Goal: Information Seeking & Learning: Check status

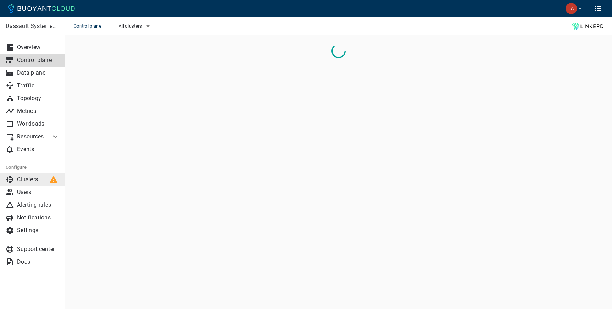
click at [36, 185] on link "Clusters" at bounding box center [32, 179] width 65 height 13
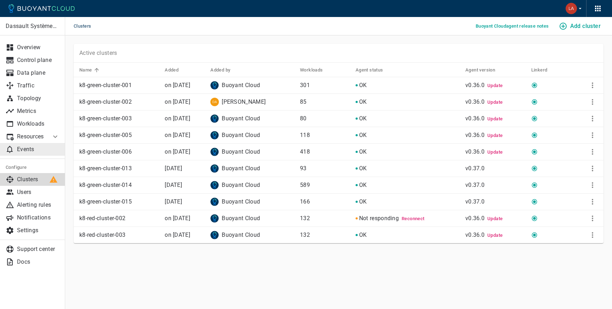
click at [30, 144] on link "Events" at bounding box center [32, 149] width 65 height 13
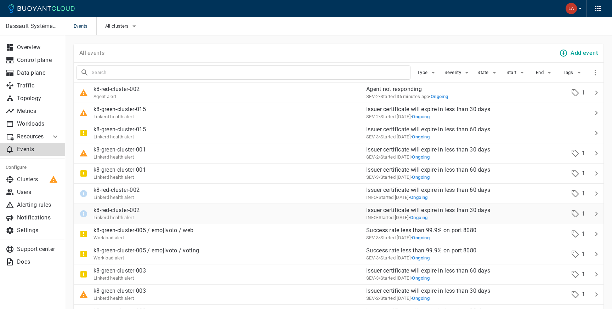
scroll to position [7, 0]
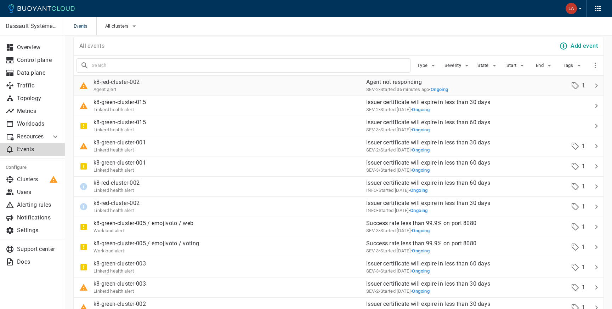
click at [333, 85] on div "k8-red-cluster-002 Agent alert" at bounding box center [217, 83] width 287 height 20
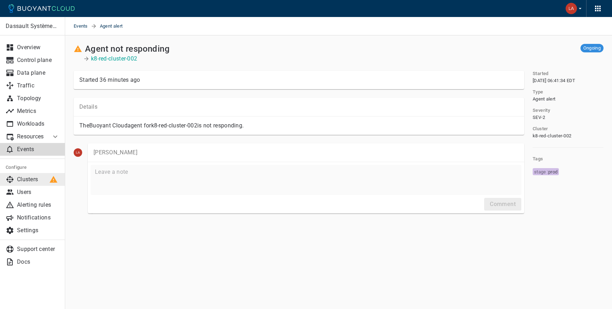
click at [49, 183] on div at bounding box center [53, 179] width 12 height 12
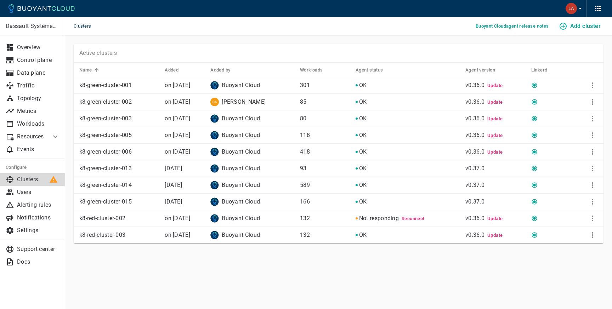
click at [419, 220] on span "Reconnect" at bounding box center [412, 218] width 23 height 5
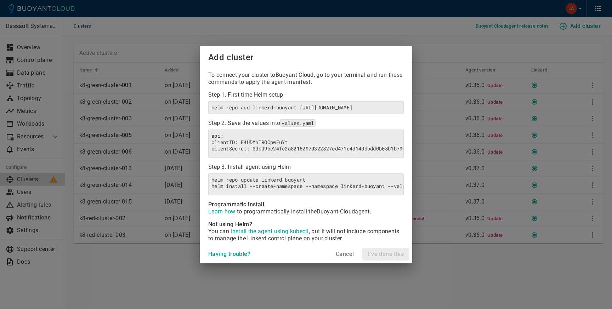
click at [346, 254] on h4 "Cancel" at bounding box center [345, 254] width 18 height 7
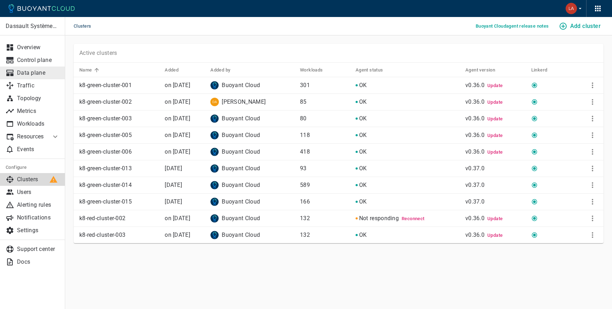
click at [34, 74] on p "Data plane" at bounding box center [38, 72] width 42 height 7
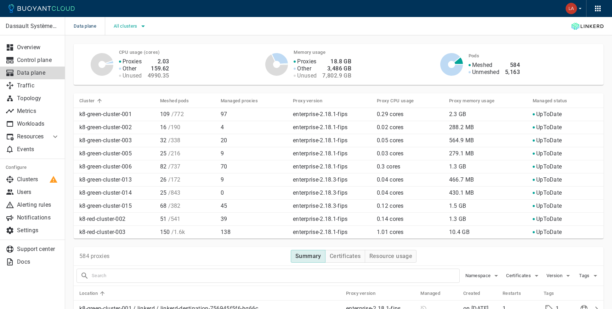
click at [135, 26] on span "All clusters" at bounding box center [126, 26] width 25 height 6
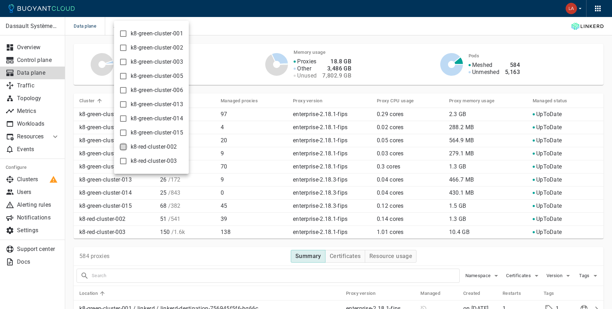
click at [121, 145] on input "k8-red-cluster-002" at bounding box center [123, 147] width 8 height 8
checkbox input "true"
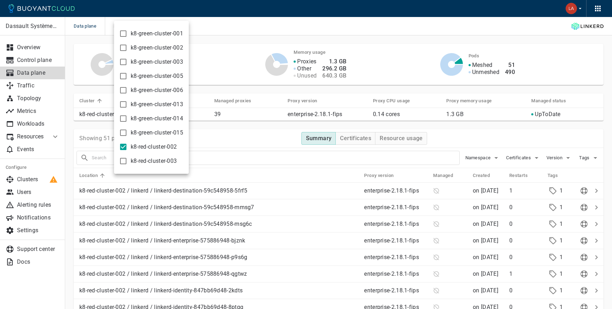
click at [266, 41] on div at bounding box center [306, 154] width 612 height 309
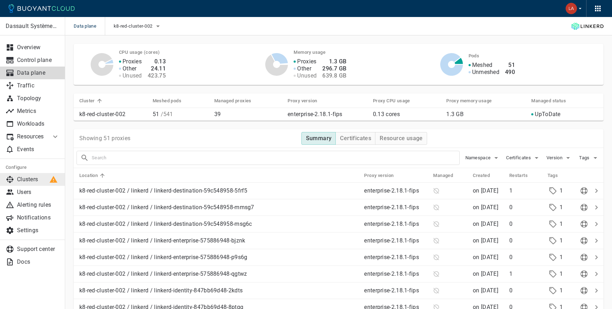
click at [29, 182] on p "Clusters" at bounding box center [38, 179] width 42 height 7
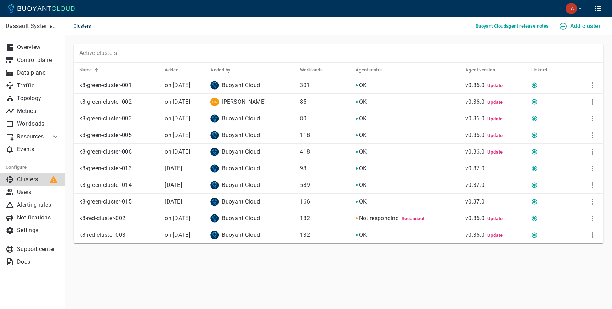
click at [350, 217] on p "132" at bounding box center [325, 218] width 50 height 7
click at [132, 219] on p "k8-red-cluster-002" at bounding box center [119, 218] width 80 height 7
click at [30, 62] on p "Control plane" at bounding box center [38, 60] width 42 height 7
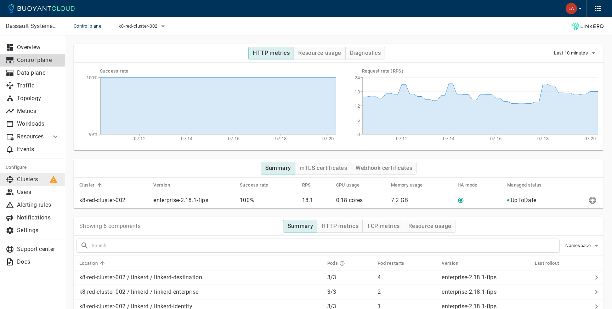
click at [35, 183] on link "Clusters" at bounding box center [32, 179] width 65 height 13
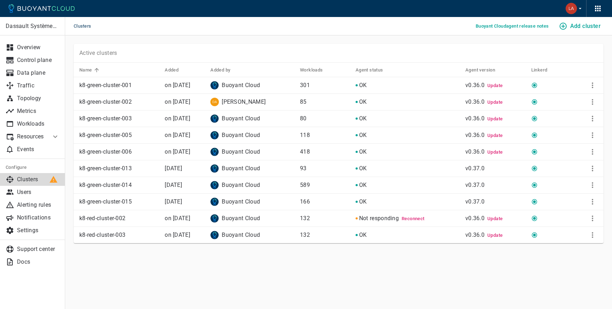
click at [188, 277] on main "Clusters Buoyant Cloud agent release notes Add cluster Dassault Systèmes- MEDID…" at bounding box center [338, 154] width 547 height 309
click at [421, 218] on span "Reconnect" at bounding box center [412, 218] width 23 height 5
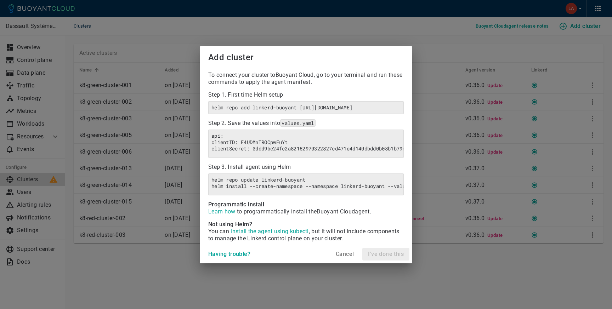
click at [346, 253] on h4 "Cancel" at bounding box center [345, 254] width 18 height 7
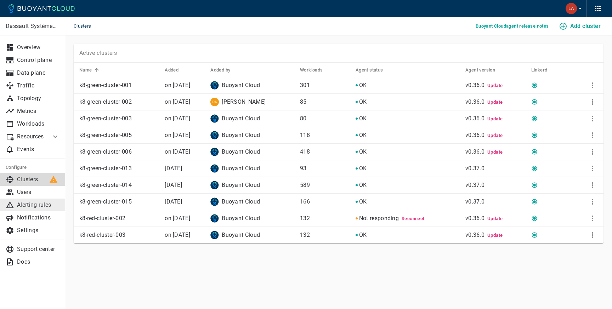
click at [30, 204] on p "Alerting rules" at bounding box center [38, 204] width 42 height 7
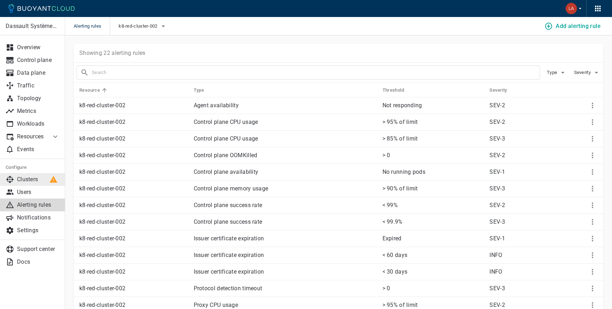
click at [28, 183] on link "Clusters" at bounding box center [32, 179] width 65 height 13
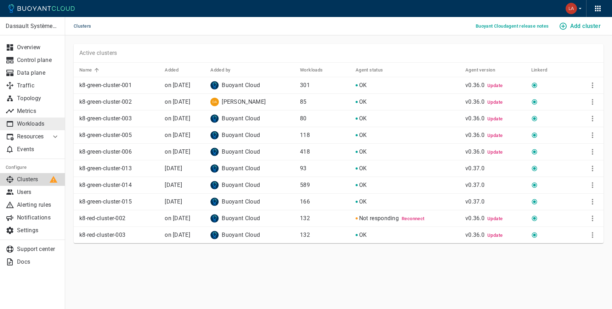
click at [26, 120] on link "Workloads" at bounding box center [32, 124] width 65 height 13
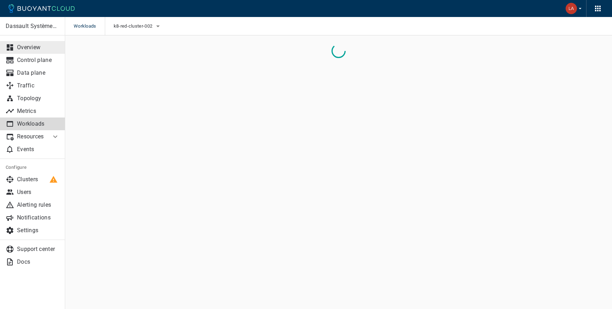
click at [24, 51] on link "Overview" at bounding box center [32, 47] width 65 height 13
